Goal: Transaction & Acquisition: Subscribe to service/newsletter

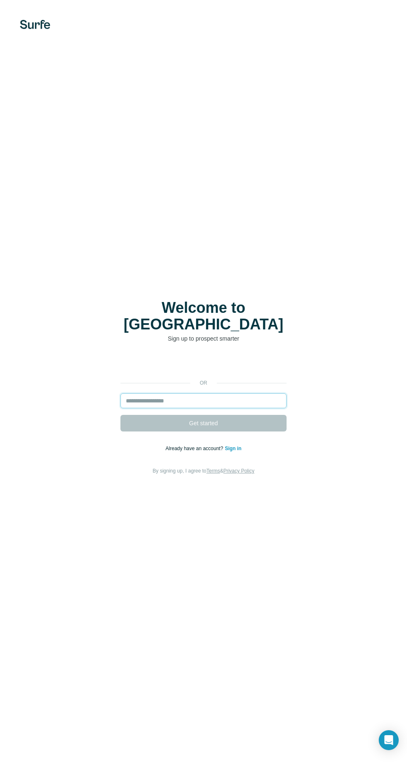
click at [138, 408] on input "email" at bounding box center [203, 400] width 166 height 15
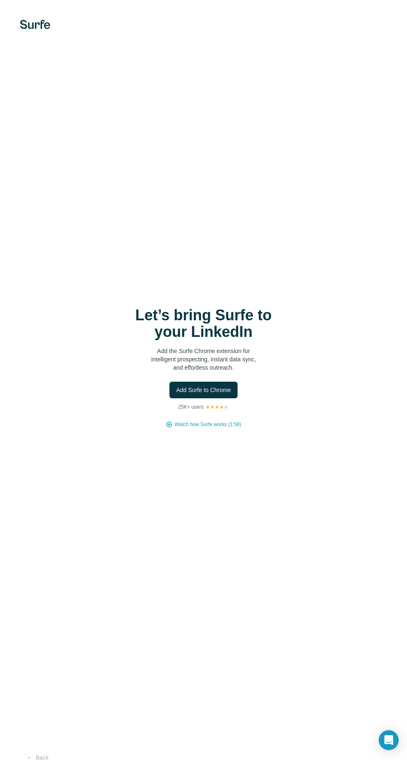
click at [215, 394] on span "Add Surfe to Chrome" at bounding box center [203, 390] width 55 height 8
